Goal: Task Accomplishment & Management: Manage account settings

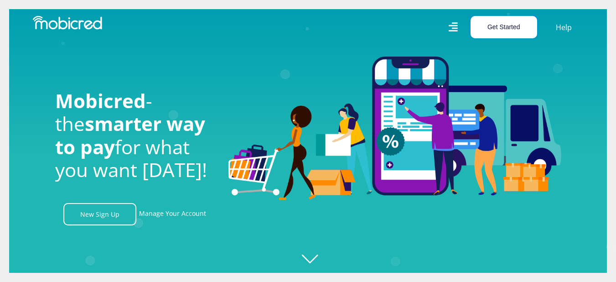
click at [499, 30] on button "Get Started" at bounding box center [504, 27] width 67 height 22
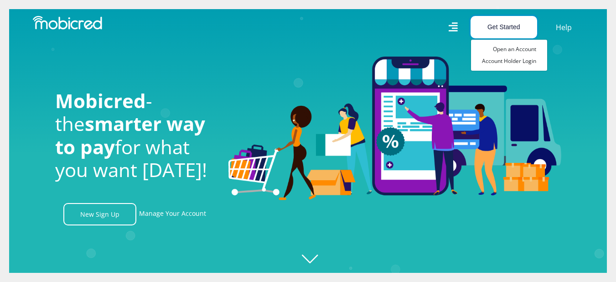
scroll to position [0, 1170]
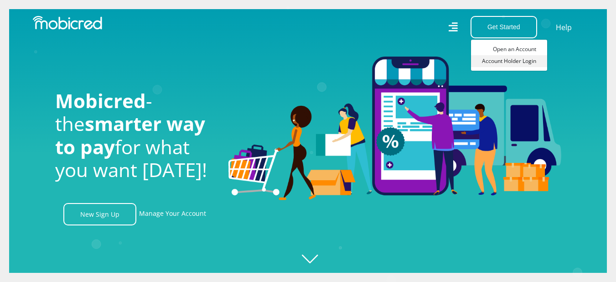
click at [514, 58] on link "Account Holder Login" at bounding box center [509, 61] width 76 height 12
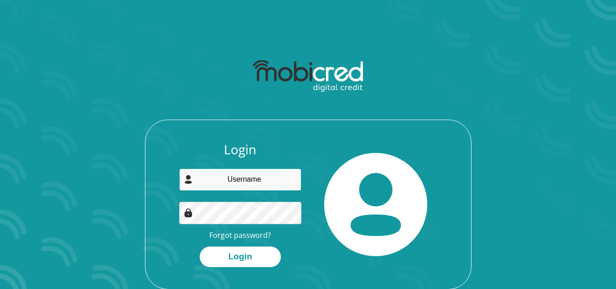
click at [260, 175] on input "email" at bounding box center [240, 179] width 122 height 22
type input "[EMAIL_ADDRESS][DOMAIN_NAME]"
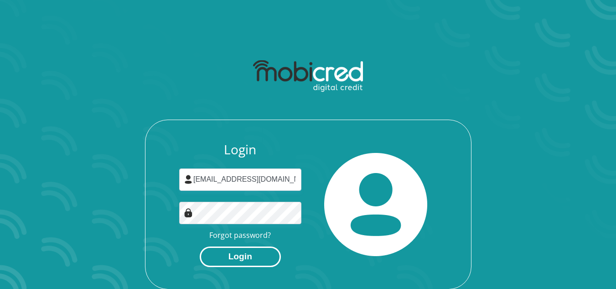
click at [243, 263] on button "Login" at bounding box center [240, 256] width 81 height 21
